Goal: Find specific page/section: Locate a particular part of the current website

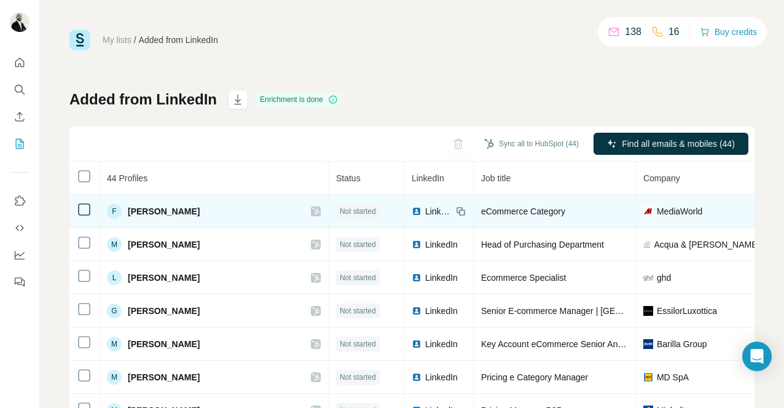
click at [111, 216] on div "F" at bounding box center [114, 211] width 15 height 15
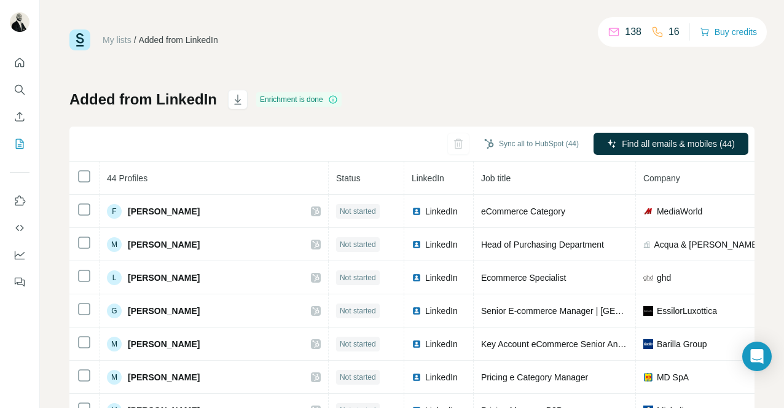
click at [705, 92] on div "Added from LinkedIn Enrichment is done Sync all to HubSpot (44) Find all emails…" at bounding box center [411, 288] width 685 height 396
click at [334, 101] on icon at bounding box center [333, 100] width 10 height 10
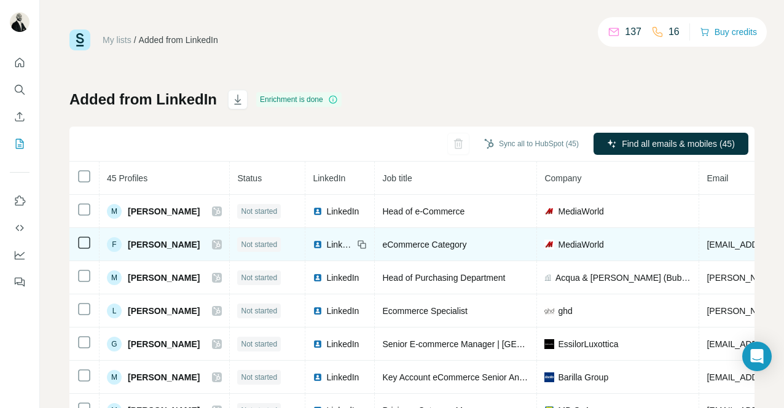
click at [165, 244] on span "[PERSON_NAME]" at bounding box center [164, 244] width 72 height 12
